Goal: Task Accomplishment & Management: Use online tool/utility

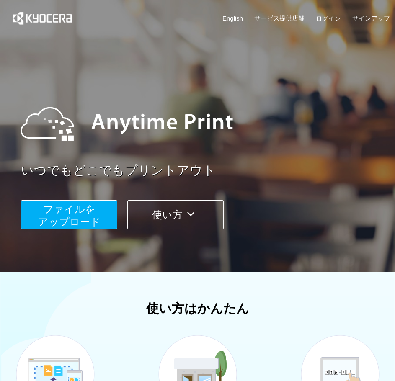
click at [90, 223] on span "ファイルを ​​アップロード" at bounding box center [69, 215] width 62 height 24
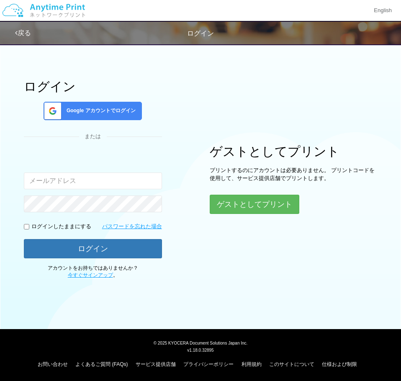
click at [125, 110] on span "Google アカウントでログイン" at bounding box center [99, 110] width 72 height 7
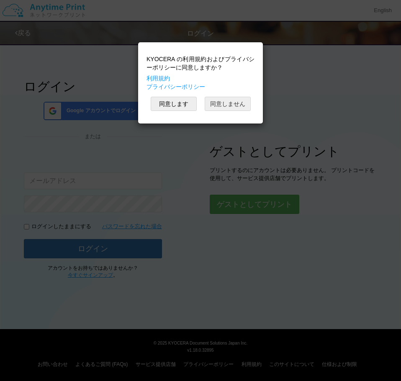
click at [231, 100] on button "同意しません" at bounding box center [228, 104] width 46 height 14
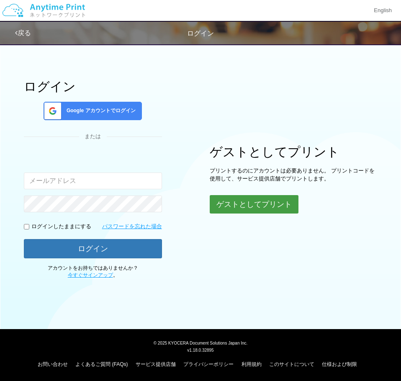
click at [240, 206] on button "ゲストとしてプリント" at bounding box center [254, 204] width 89 height 18
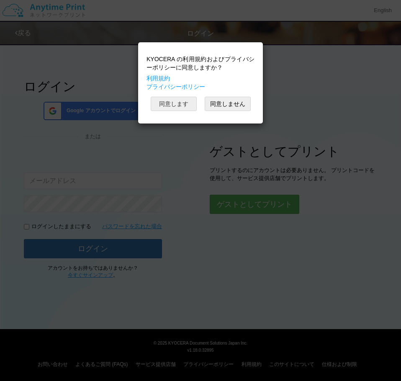
click at [170, 100] on button "同意します" at bounding box center [174, 104] width 46 height 14
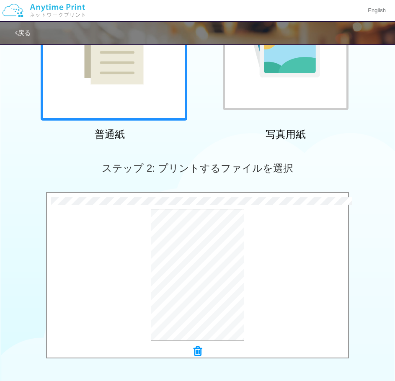
scroll to position [256, 0]
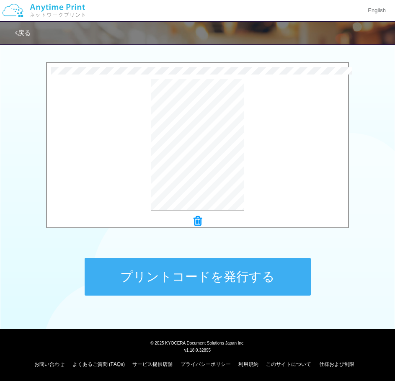
click at [264, 284] on button "プリントコードを発行する" at bounding box center [198, 277] width 226 height 38
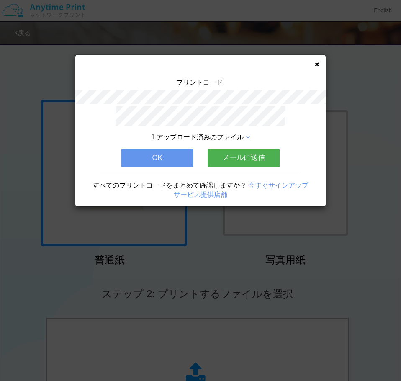
click at [239, 156] on button "メールに送信" at bounding box center [244, 158] width 72 height 18
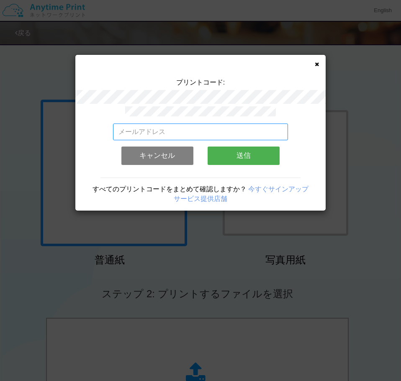
click at [193, 127] on input "email" at bounding box center [200, 132] width 175 height 17
type input "[EMAIL_ADDRESS][DOMAIN_NAME]"
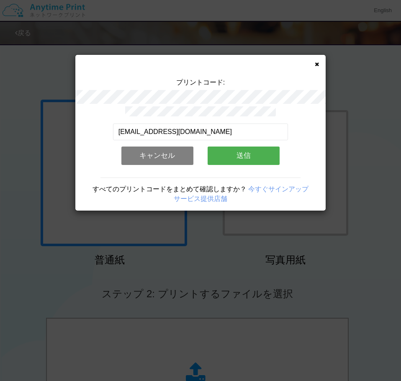
click at [236, 156] on button "送信" at bounding box center [244, 156] width 72 height 18
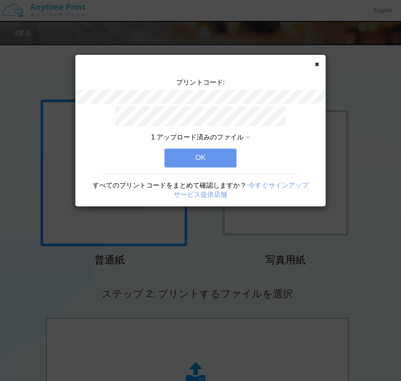
click at [208, 155] on button "OK" at bounding box center [201, 158] width 72 height 18
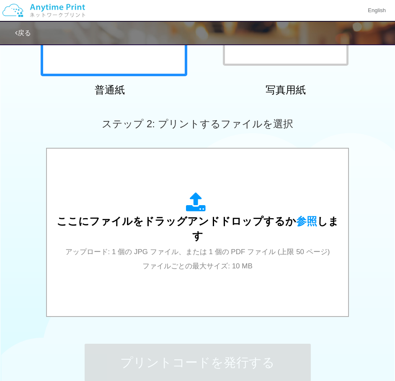
scroll to position [256, 0]
